Goal: Communication & Community: Participate in discussion

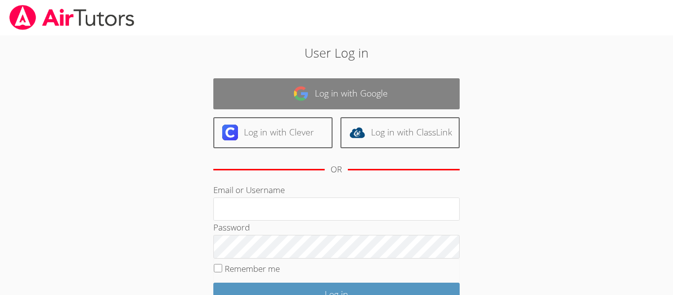
click at [296, 79] on link "Log in with Google" at bounding box center [336, 93] width 246 height 31
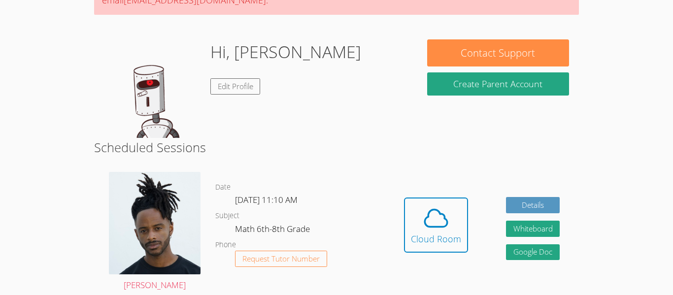
scroll to position [122, 0]
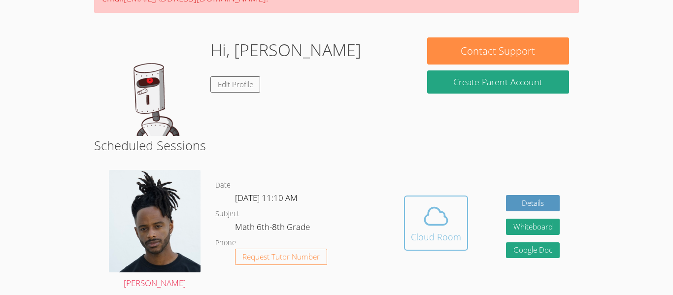
click at [437, 231] on div "Cloud Room" at bounding box center [436, 237] width 50 height 14
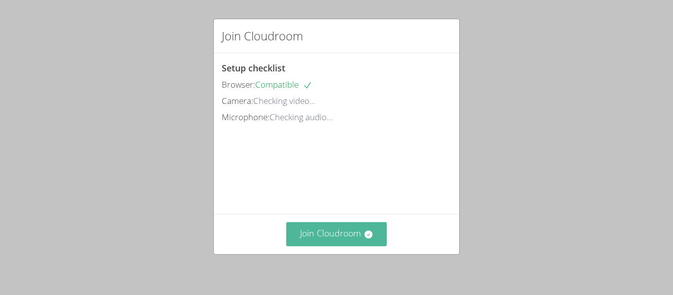
click at [368, 234] on icon at bounding box center [368, 234] width 10 height 10
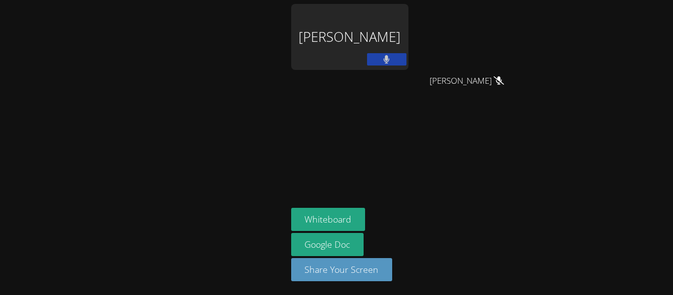
click at [391, 58] on button at bounding box center [386, 59] width 39 height 12
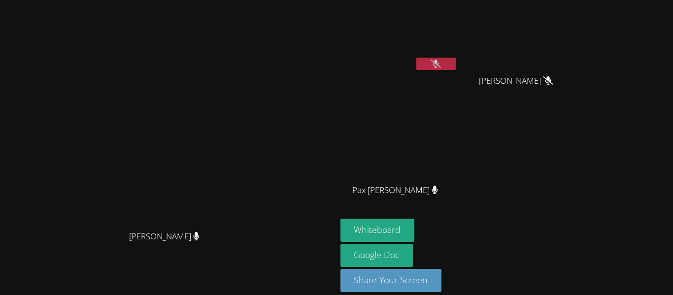
click at [579, 151] on div "Ezequiel Zacarias Lopez Josue Aviles Josue Aviles Pax Holloran Pax Holloran" at bounding box center [459, 111] width 238 height 215
click at [415, 226] on button "Whiteboard" at bounding box center [377, 230] width 74 height 23
click at [457, 156] on video at bounding box center [398, 146] width 117 height 66
drag, startPoint x: 549, startPoint y: 120, endPoint x: 437, endPoint y: 114, distance: 111.9
click at [437, 114] on div "[PERSON_NAME] [PERSON_NAME] [PERSON_NAME] Pax [PERSON_NAME] Pax [PERSON_NAME] […" at bounding box center [459, 111] width 238 height 215
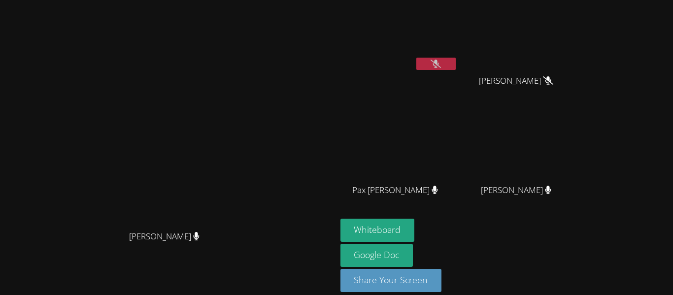
click at [455, 65] on button at bounding box center [435, 64] width 39 height 12
click at [455, 67] on button at bounding box center [435, 64] width 39 height 12
click at [455, 63] on button at bounding box center [435, 64] width 39 height 12
click at [455, 70] on div at bounding box center [435, 65] width 39 height 15
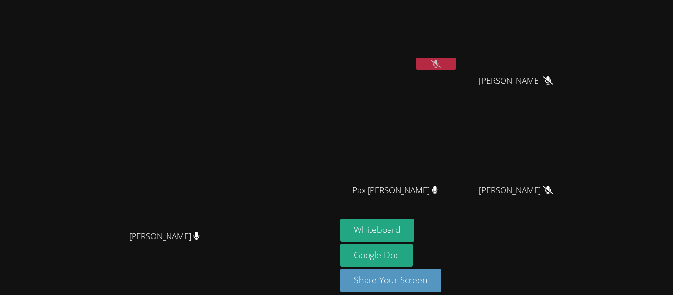
click at [455, 69] on button at bounding box center [435, 64] width 39 height 12
click at [455, 63] on button at bounding box center [435, 64] width 39 height 12
click at [579, 69] on video at bounding box center [519, 37] width 117 height 66
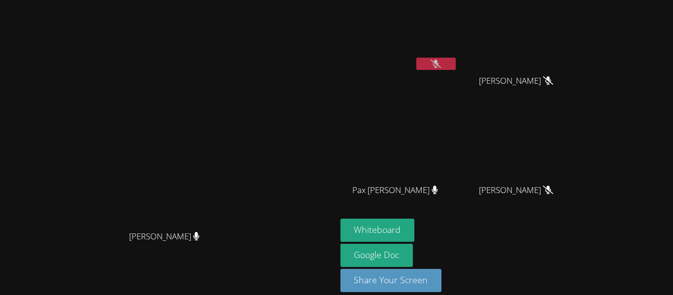
click at [441, 65] on icon at bounding box center [435, 64] width 10 height 8
click at [455, 64] on button at bounding box center [435, 64] width 39 height 12
click at [455, 67] on button at bounding box center [435, 64] width 39 height 12
click at [441, 66] on icon at bounding box center [435, 64] width 10 height 8
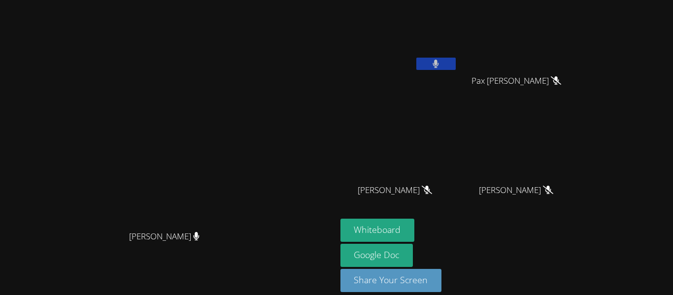
click at [455, 64] on button at bounding box center [435, 64] width 39 height 12
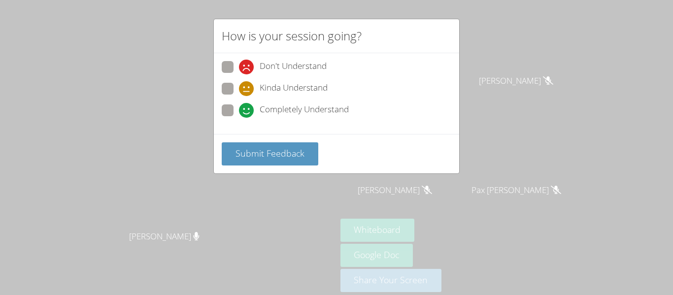
click at [519, 61] on div "How is your session going? Don't Understand Kinda Understand Completely Underst…" at bounding box center [336, 147] width 673 height 295
click at [276, 115] on span "Completely Understand" at bounding box center [303, 110] width 89 height 15
click at [247, 113] on input "Completely Understand" at bounding box center [243, 108] width 8 height 8
radio input "true"
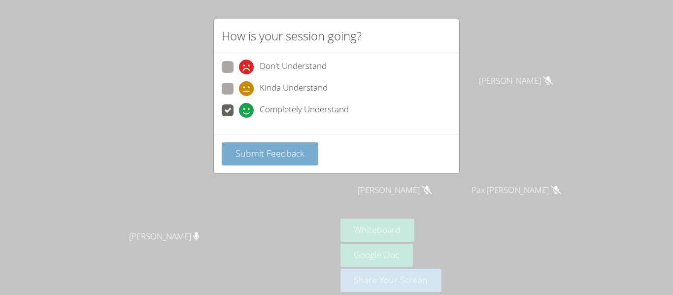
click at [290, 160] on button "Submit Feedback" at bounding box center [270, 153] width 97 height 23
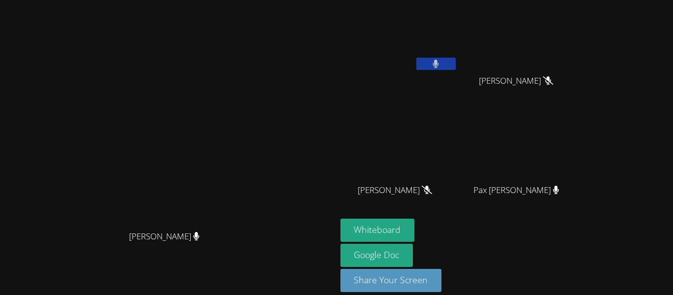
click at [455, 67] on button at bounding box center [435, 64] width 39 height 12
